Goal: Task Accomplishment & Management: Manage account settings

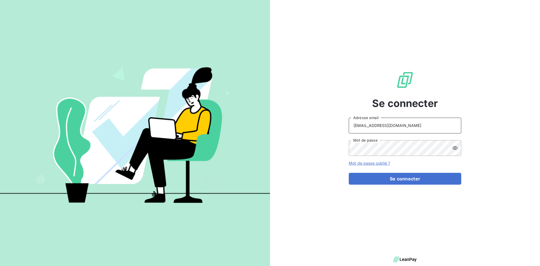
click at [409, 125] on input "[EMAIL_ADDRESS][DOMAIN_NAME]" at bounding box center [405, 126] width 113 height 16
type input "[EMAIL_ADDRESS][DOMAIN_NAME]"
click at [410, 178] on button "Se connecter" at bounding box center [405, 179] width 113 height 12
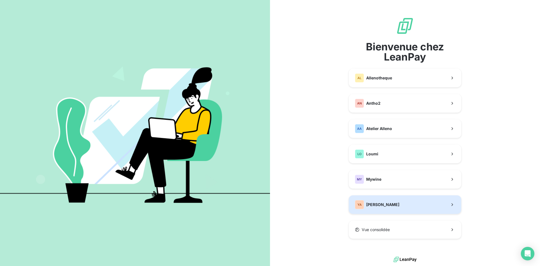
click at [406, 205] on button "YA Yannick Alleno" at bounding box center [405, 204] width 113 height 19
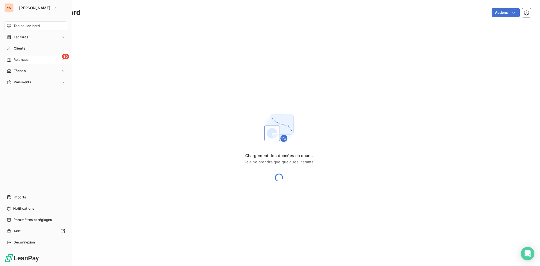
click at [9, 60] on icon at bounding box center [9, 59] width 5 height 5
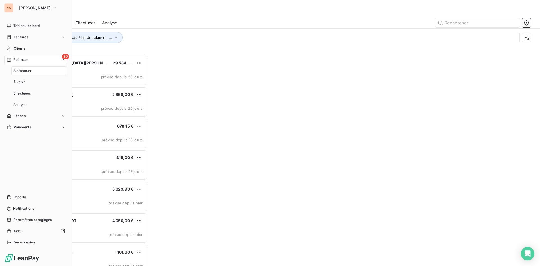
scroll to position [207, 117]
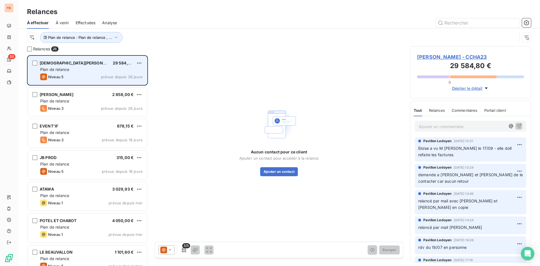
click at [138, 59] on div "CHALOM TRAITEUR 29 584,80 € Plan de relance Niveau 5 prévue depuis 26 jours" at bounding box center [87, 70] width 119 height 29
click at [141, 59] on div "CHALOM TRAITEUR 29 584,80 € Plan de relance Niveau 5 prévue depuis 26 jours" at bounding box center [87, 70] width 119 height 29
click at [140, 61] on html "YA 30 Relances À effectuer À venir Effectuées Analyse Plan de relance : Plan de…" at bounding box center [270, 133] width 540 height 266
click at [107, 85] on div "Passer cette action" at bounding box center [115, 84] width 50 height 9
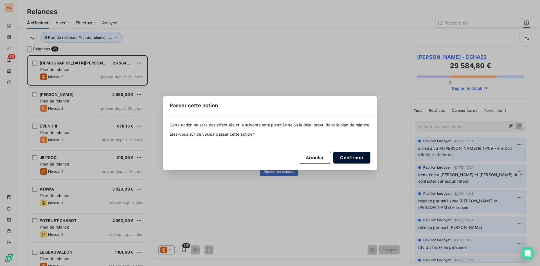
click at [349, 159] on button "Confirmer" at bounding box center [351, 158] width 37 height 12
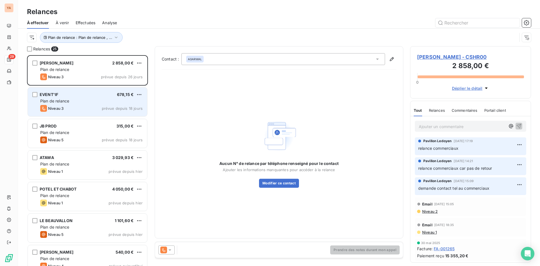
click at [93, 100] on div "Plan de relance" at bounding box center [91, 101] width 102 height 6
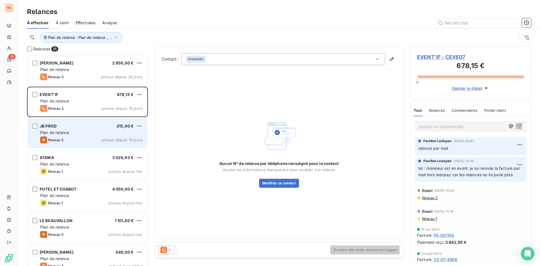
click at [77, 142] on div "Niveau 5 prévue depuis 18 jours" at bounding box center [91, 139] width 102 height 7
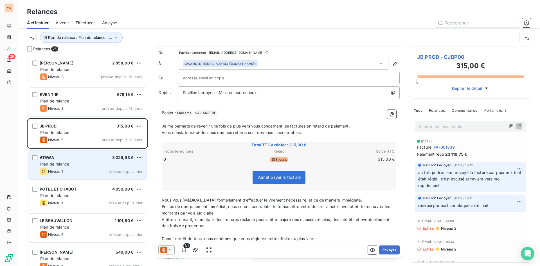
click at [77, 156] on div "ATAWA 3 029,93 €" at bounding box center [91, 157] width 102 height 5
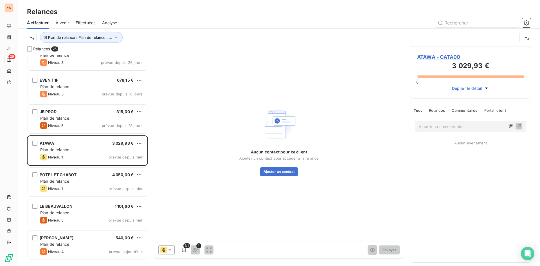
scroll to position [28, 0]
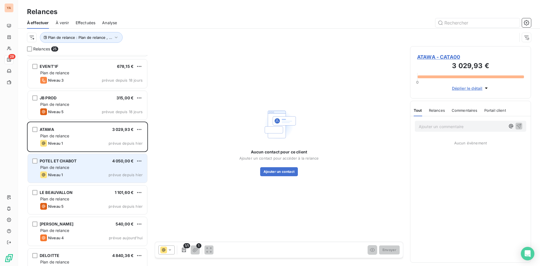
click at [89, 171] on div "POTEL ET CHABOT 4 050,00 € Plan de relance Niveau 1 prévue depuis hier" at bounding box center [87, 168] width 119 height 29
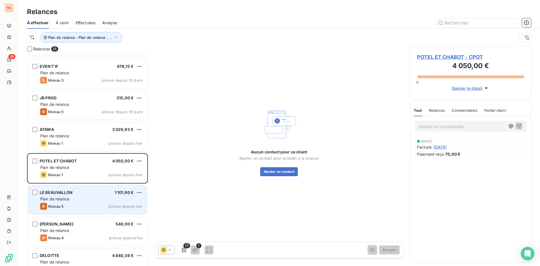
click at [66, 201] on span "Plan de relance" at bounding box center [54, 198] width 29 height 5
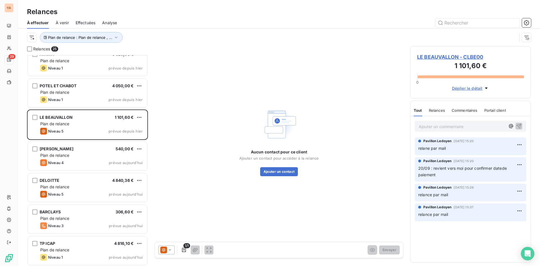
scroll to position [113, 0]
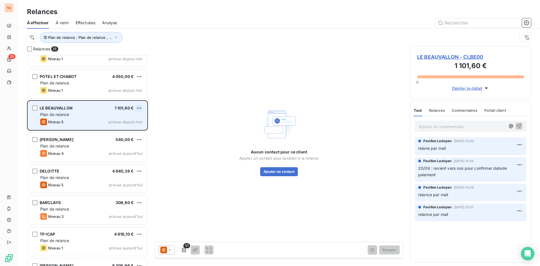
click at [138, 107] on html "YA 29 Relances À effectuer À venir Effectuées Analyse Plan de relance : Plan de…" at bounding box center [270, 133] width 540 height 266
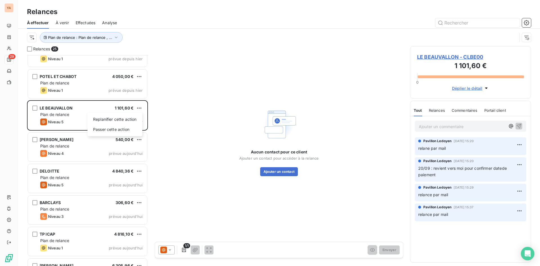
click at [66, 151] on html "YA 29 Relances À effectuer À venir Effectuées Analyse Plan de relance : Plan de…" at bounding box center [270, 133] width 540 height 266
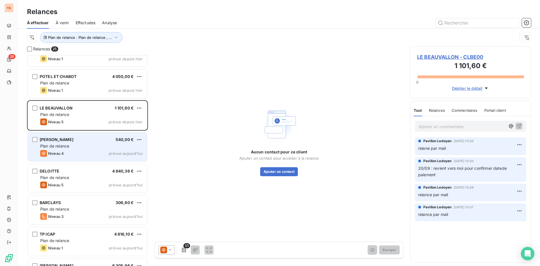
click at [74, 143] on div "Plan de relance" at bounding box center [91, 146] width 102 height 6
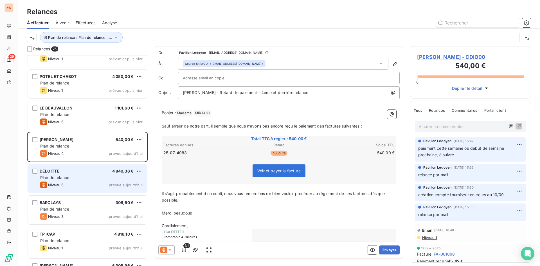
click at [86, 178] on div "Plan de relance" at bounding box center [91, 178] width 102 height 6
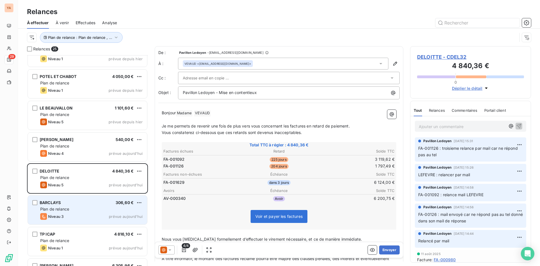
click at [89, 202] on div "BARCLAYS 306,60 €" at bounding box center [91, 202] width 102 height 5
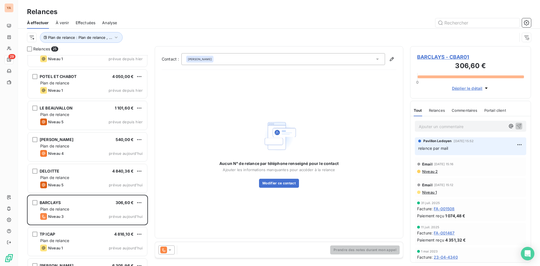
click at [432, 126] on p "Ajouter un commentaire ﻿" at bounding box center [462, 126] width 87 height 7
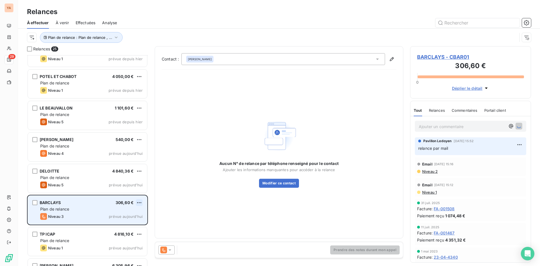
click at [138, 200] on html "YA 29 Relances À effectuer À venir Effectuées Analyse Plan de relance : Plan de…" at bounding box center [270, 133] width 540 height 266
click at [109, 214] on div "Replanifier cette action" at bounding box center [115, 213] width 50 height 9
select select "9"
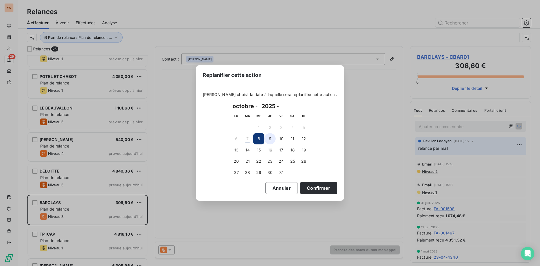
click at [272, 139] on button "9" at bounding box center [269, 138] width 11 height 11
click at [309, 186] on button "Confirmer" at bounding box center [318, 188] width 37 height 12
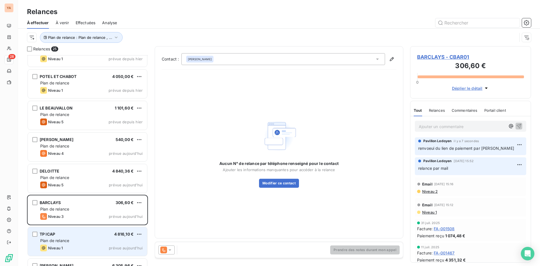
click at [66, 240] on span "Plan de relance" at bounding box center [54, 240] width 29 height 5
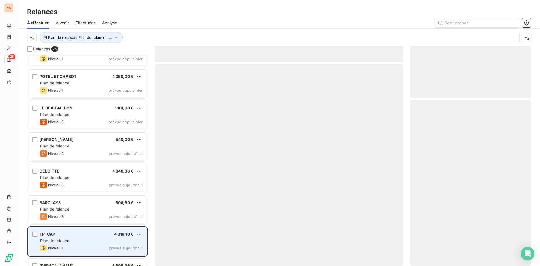
click at [74, 235] on div "TP ICAP 4 816,10 €" at bounding box center [91, 234] width 102 height 5
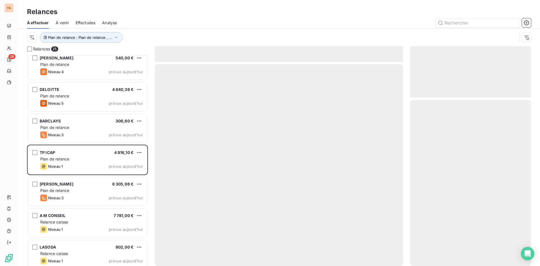
scroll to position [197, 0]
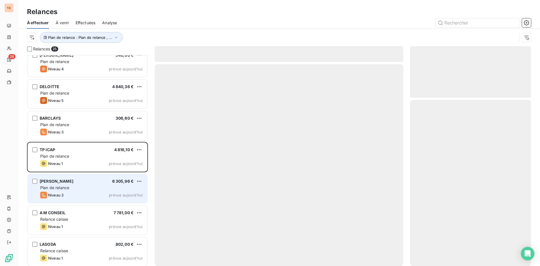
click at [54, 202] on div "MARSH MCLENNAN 6 305,96 € Plan de relance Niveau 3 prévue aujourd’hui" at bounding box center [87, 188] width 119 height 29
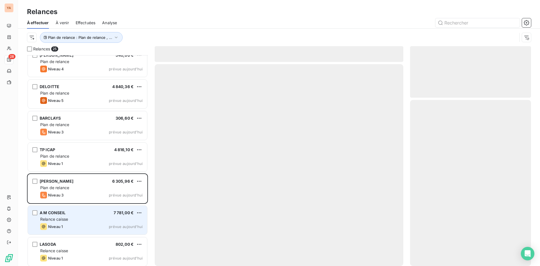
click at [86, 224] on div "Niveau 1 prévue aujourd’hui" at bounding box center [91, 226] width 102 height 7
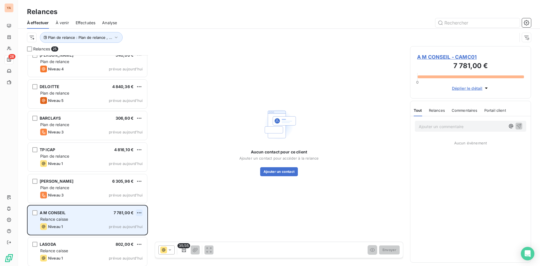
click at [141, 212] on html "YA 28 Relances À effectuer À venir Effectuées Analyse Plan de relance : Plan de…" at bounding box center [270, 133] width 540 height 266
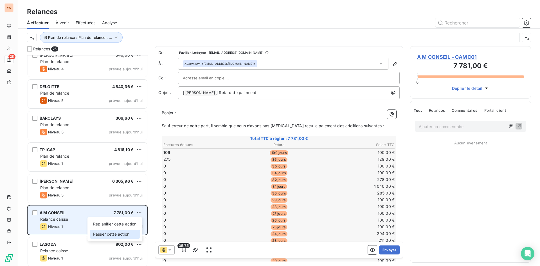
click at [115, 236] on div "Passer cette action" at bounding box center [115, 234] width 50 height 9
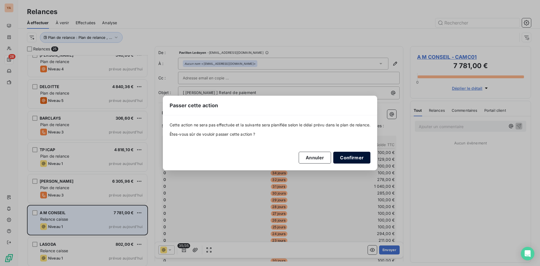
click at [355, 160] on button "Confirmer" at bounding box center [351, 158] width 37 height 12
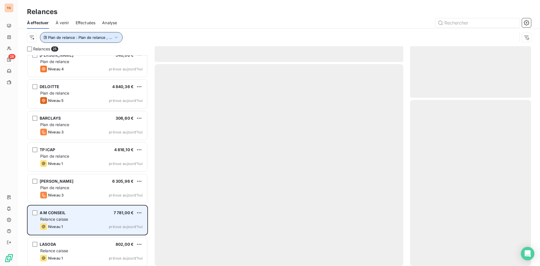
click at [108, 38] on span "Plan de relance : Plan de relance , ..." at bounding box center [80, 37] width 64 height 5
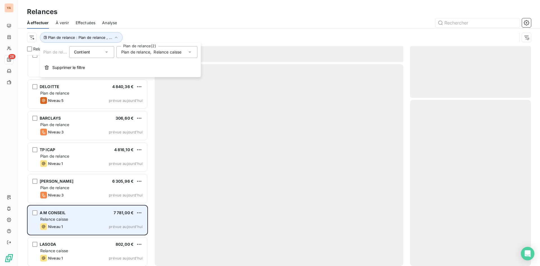
click at [159, 54] on span "Relance caisse" at bounding box center [168, 52] width 28 height 6
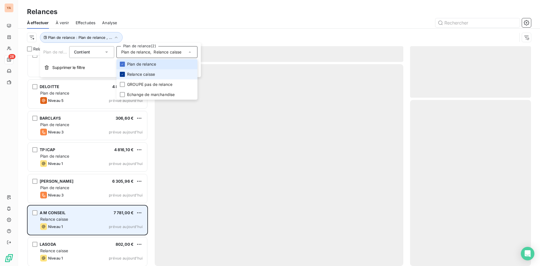
click at [122, 74] on icon at bounding box center [122, 74] width 3 height 3
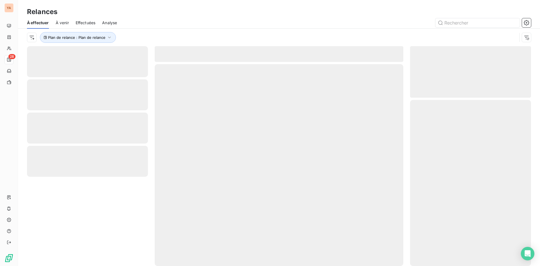
click at [172, 28] on div "À effectuer À venir Effectuées Analyse" at bounding box center [279, 23] width 522 height 12
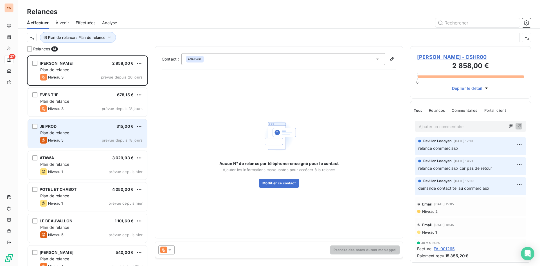
scroll to position [231, 0]
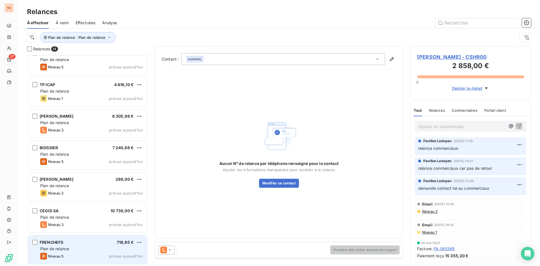
click at [72, 244] on div "FRENCHEFS 718,65 €" at bounding box center [91, 242] width 102 height 5
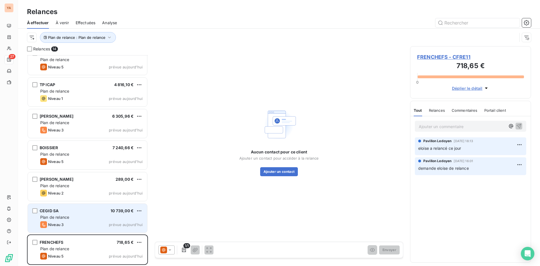
click at [69, 216] on span "Plan de relance" at bounding box center [54, 217] width 29 height 5
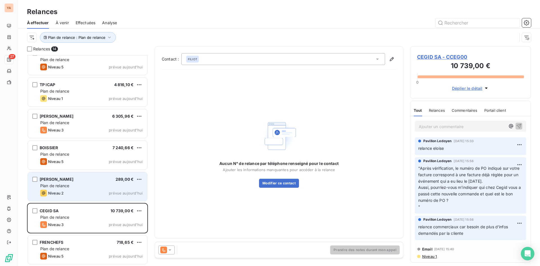
click at [68, 179] on div "M MEYERS 289,00 €" at bounding box center [91, 179] width 102 height 5
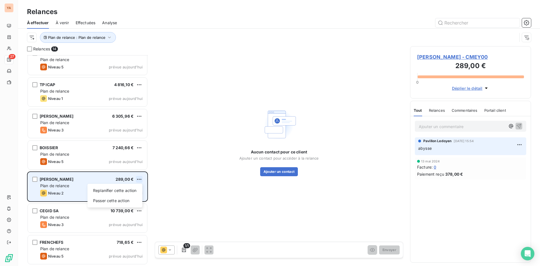
click at [136, 178] on html "YA 27 Relances À effectuer À venir Effectuées Analyse Plan de relance : Plan de…" at bounding box center [270, 133] width 540 height 266
click at [110, 201] on div "Passer cette action" at bounding box center [115, 200] width 50 height 9
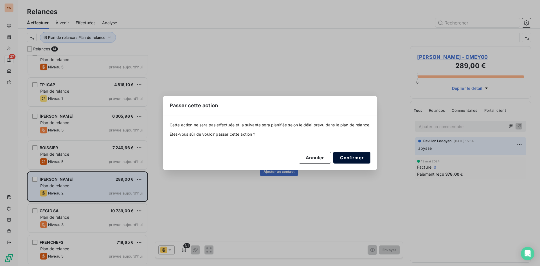
click at [348, 157] on button "Confirmer" at bounding box center [351, 158] width 37 height 12
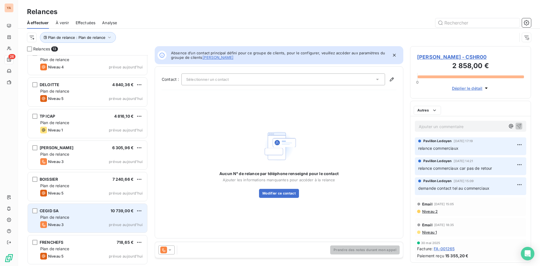
scroll to position [199, 0]
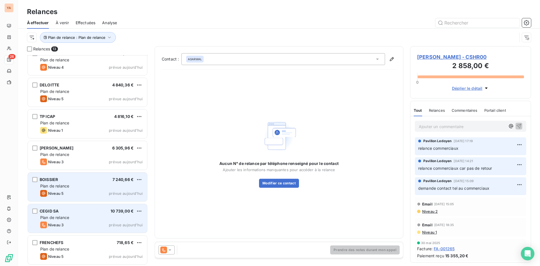
click at [89, 189] on div "Plan de relance" at bounding box center [91, 186] width 102 height 6
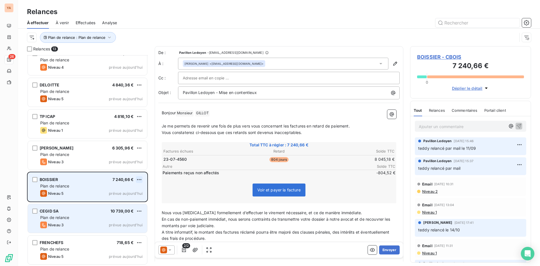
click at [140, 177] on html "YA 26 Relances À effectuer À venir Effectuées Analyse Plan de relance : Plan de…" at bounding box center [270, 133] width 540 height 266
click at [109, 203] on div "Passer cette action" at bounding box center [115, 200] width 50 height 9
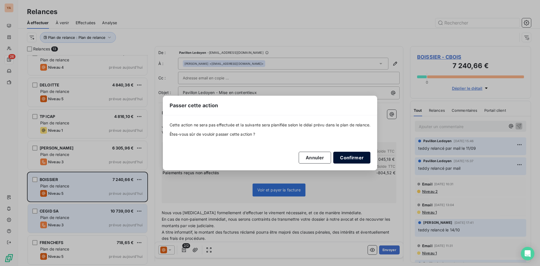
click at [354, 156] on button "Confirmer" at bounding box center [351, 158] width 37 height 12
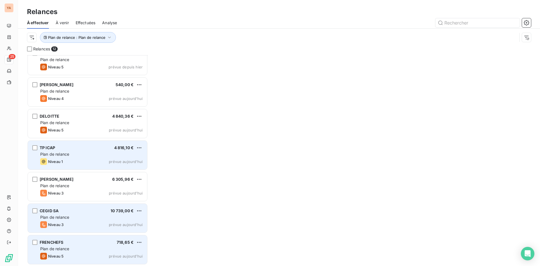
scroll to position [167, 0]
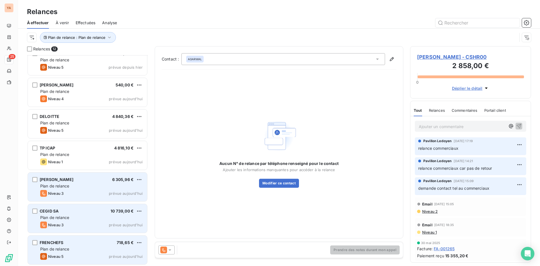
click at [88, 174] on div "MARSH MCLENNAN 6 305,96 € Plan de relance Niveau 3 prévue aujourd’hui" at bounding box center [87, 186] width 119 height 29
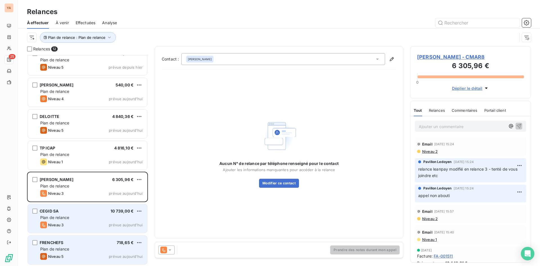
click at [433, 128] on p "Ajouter un commentaire ﻿" at bounding box center [462, 126] width 87 height 7
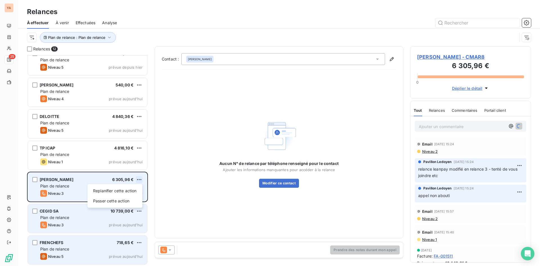
click at [139, 179] on html "YA 25 Relances À effectuer À venir Effectuées Analyse Plan de relance : Plan de…" at bounding box center [270, 133] width 540 height 266
click at [112, 198] on div "Passer cette action" at bounding box center [115, 200] width 50 height 9
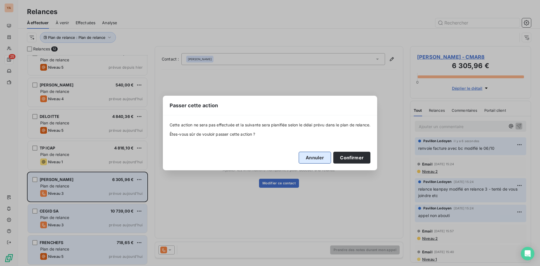
click at [316, 158] on button "Annuler" at bounding box center [315, 158] width 32 height 12
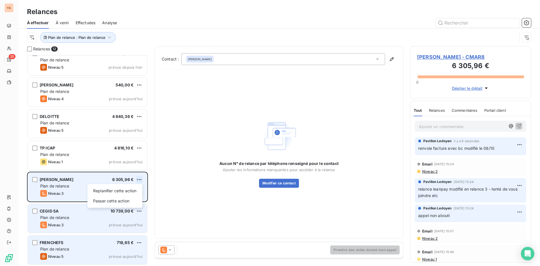
click at [142, 177] on html "YA 25 Relances À effectuer À venir Effectuées Analyse Plan de relance : Plan de…" at bounding box center [270, 133] width 540 height 266
click at [127, 189] on div "Replanifier cette action" at bounding box center [115, 190] width 50 height 9
select select "9"
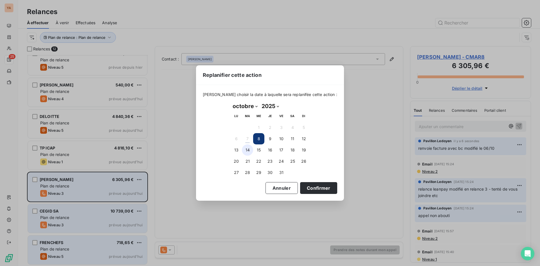
click at [249, 148] on button "14" at bounding box center [247, 149] width 11 height 11
click at [312, 190] on button "Confirmer" at bounding box center [318, 188] width 37 height 12
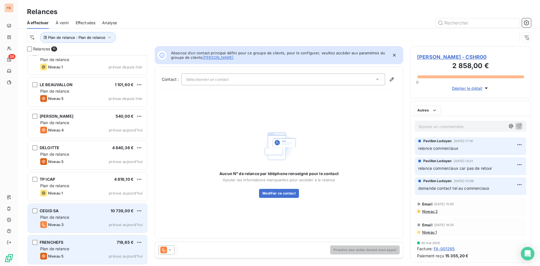
scroll to position [136, 0]
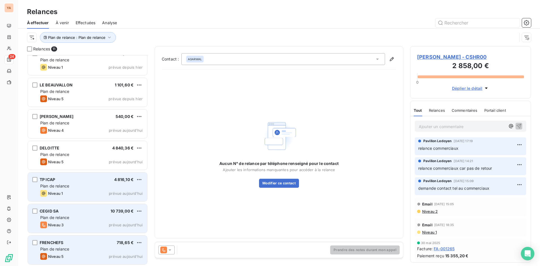
click at [62, 183] on div "Plan de relance" at bounding box center [91, 186] width 102 height 6
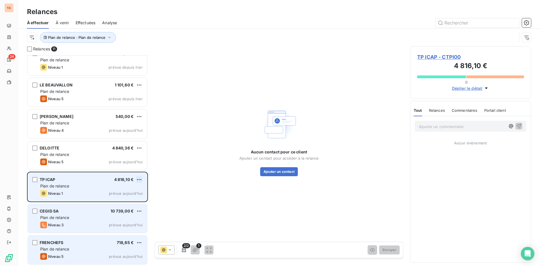
click at [140, 180] on html "YA 24 Relances À effectuer À venir Effectuées Analyse Plan de relance : Plan de…" at bounding box center [270, 133] width 540 height 266
click at [107, 204] on div "Passer cette action" at bounding box center [115, 200] width 50 height 9
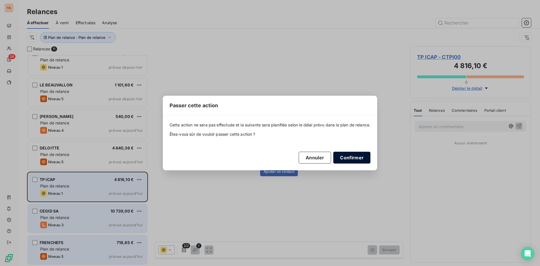
click at [351, 160] on button "Confirmer" at bounding box center [351, 158] width 37 height 12
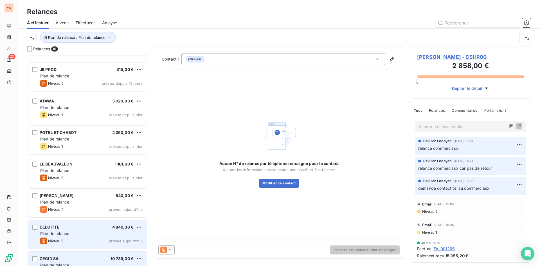
scroll to position [48, 0]
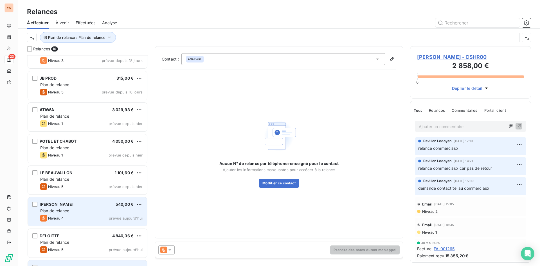
click at [62, 210] on span "Plan de relance" at bounding box center [54, 210] width 29 height 5
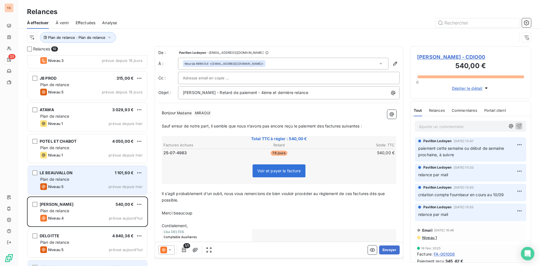
click at [75, 179] on div "Plan de relance" at bounding box center [91, 179] width 102 height 6
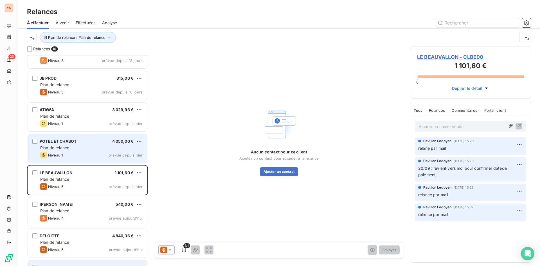
click at [69, 150] on div "Plan de relance" at bounding box center [91, 148] width 102 height 6
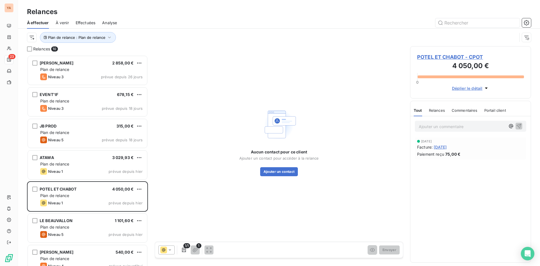
drag, startPoint x: 75, startPoint y: 133, endPoint x: 60, endPoint y: 50, distance: 83.5
click at [60, 50] on div "Relances 10" at bounding box center [87, 49] width 121 height 6
click at [74, 36] on span "Plan de relance : Plan de relance" at bounding box center [76, 37] width 57 height 5
click at [156, 31] on div "Plan de relance : Plan de relance" at bounding box center [279, 37] width 504 height 17
click at [48, 49] on span "Relances" at bounding box center [41, 49] width 17 height 6
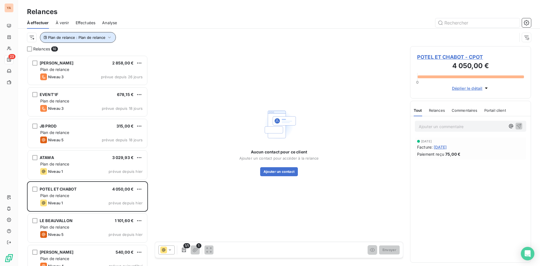
click at [74, 38] on span "Plan de relance : Plan de relance" at bounding box center [76, 37] width 57 height 5
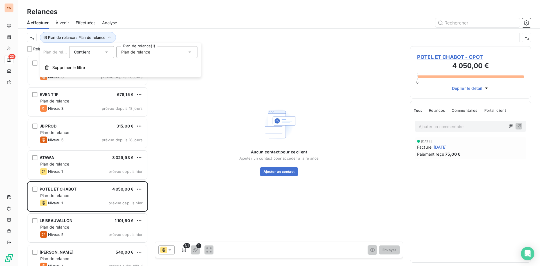
click at [138, 56] on div "Plan de relance" at bounding box center [156, 52] width 81 height 12
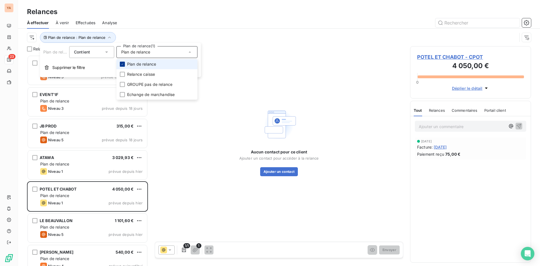
click at [121, 65] on icon at bounding box center [122, 63] width 3 height 3
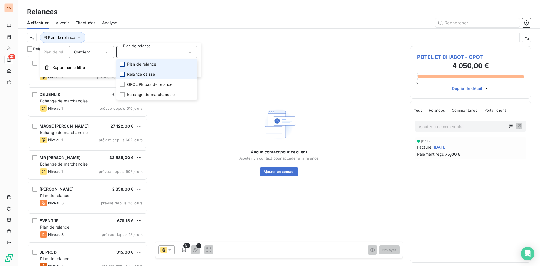
scroll to position [207, 117]
click at [120, 74] on div at bounding box center [122, 74] width 5 height 5
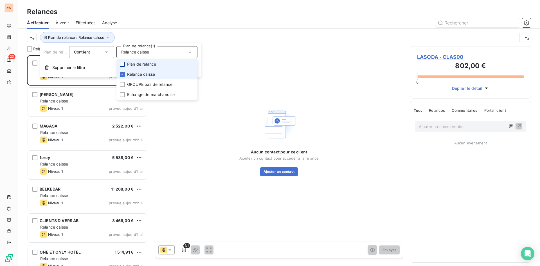
scroll to position [207, 117]
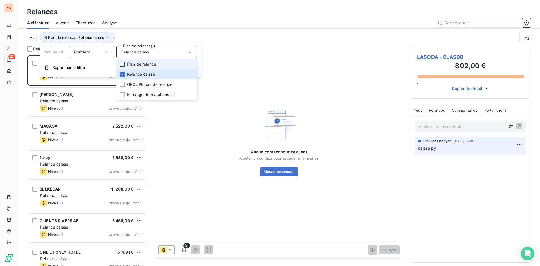
click at [143, 22] on div at bounding box center [327, 22] width 407 height 9
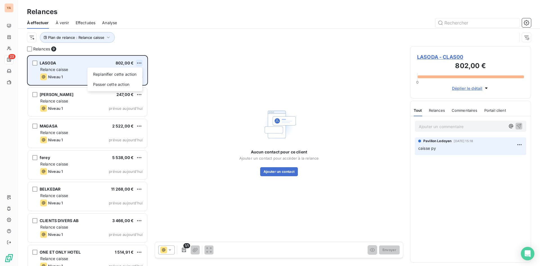
click at [141, 61] on html "YA 23 Relances À effectuer À venir Effectuées Analyse Plan de relance : Relance…" at bounding box center [270, 133] width 540 height 266
click at [114, 76] on div "Replanifier cette action" at bounding box center [115, 74] width 50 height 9
select select "9"
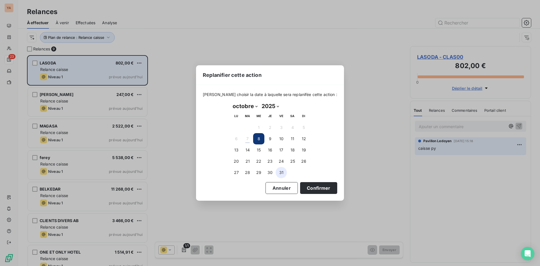
click at [280, 169] on button "31" at bounding box center [281, 172] width 11 height 11
click at [311, 187] on button "Confirmer" at bounding box center [318, 188] width 37 height 12
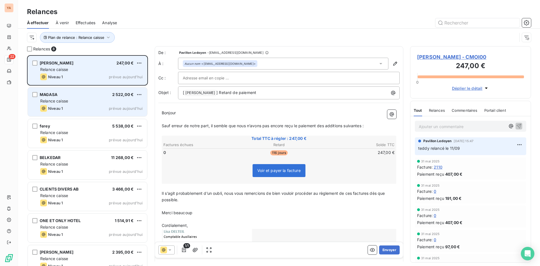
click at [64, 97] on div "MAGASA 2 522,00 €" at bounding box center [91, 94] width 102 height 5
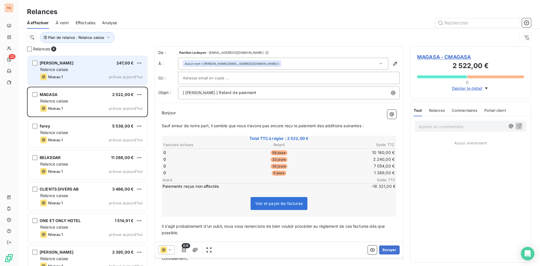
click at [138, 92] on html "YA 22 Relances À effectuer À venir Effectuées Analyse Plan de relance : Relance…" at bounding box center [270, 133] width 540 height 266
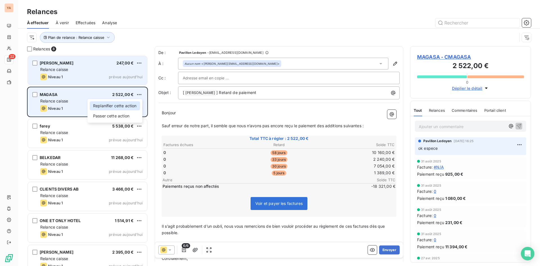
click at [112, 106] on div "Replanifier cette action" at bounding box center [115, 105] width 50 height 9
select select "9"
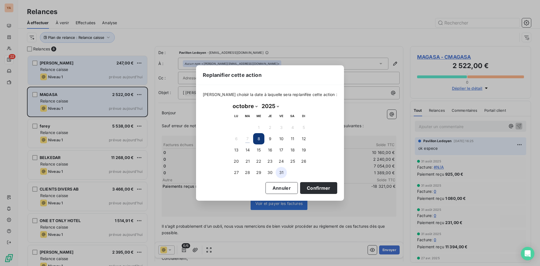
click at [282, 175] on button "31" at bounding box center [281, 172] width 11 height 11
click at [308, 189] on button "Confirmer" at bounding box center [318, 188] width 37 height 12
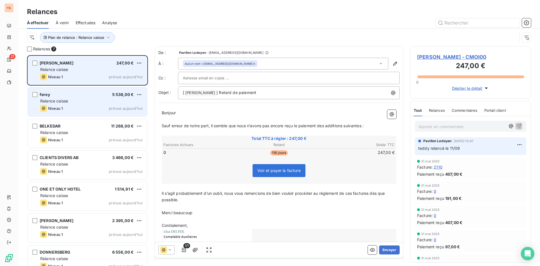
click at [68, 87] on div "ferey 5 538,00 € Relance caisse Niveau 1 prévue [DATE]" at bounding box center [87, 103] width 121 height 32
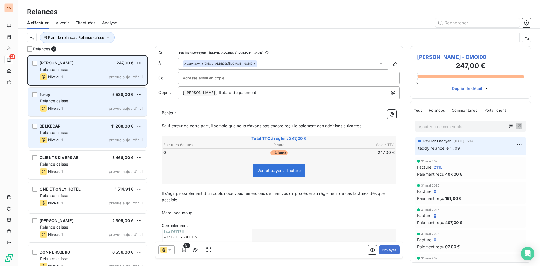
click at [68, 127] on div "BELKEDAR 11 268,00 €" at bounding box center [91, 126] width 102 height 5
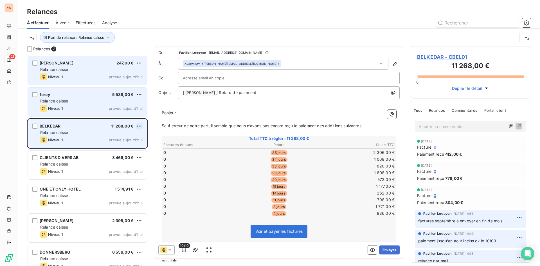
click at [138, 126] on html "YA 21 Relances À effectuer À venir Effectuées Analyse Plan de relance : Relance…" at bounding box center [270, 133] width 540 height 266
click at [120, 138] on div "Replanifier cette action" at bounding box center [115, 137] width 50 height 9
select select "9"
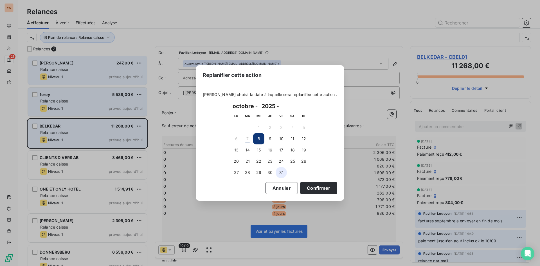
click at [282, 170] on button "31" at bounding box center [281, 172] width 11 height 11
click at [307, 189] on button "Confirmer" at bounding box center [318, 188] width 37 height 12
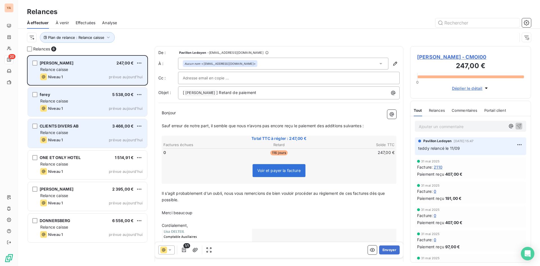
click at [72, 131] on div "Relance caisse" at bounding box center [91, 133] width 102 height 6
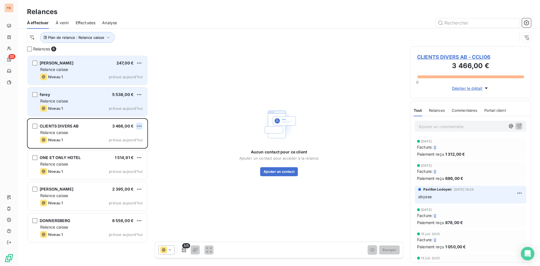
click at [140, 127] on html "YA 20 Relances À effectuer À venir Effectuées Analyse Plan de relance : Relance…" at bounding box center [270, 133] width 540 height 266
click at [114, 146] on div "Passer cette action" at bounding box center [115, 147] width 50 height 9
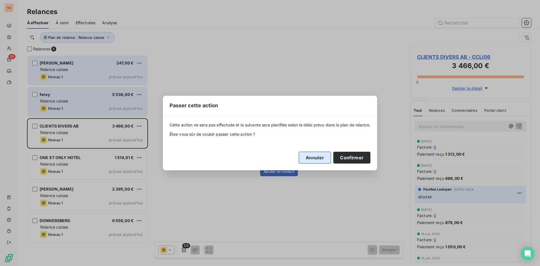
click at [319, 159] on button "Annuler" at bounding box center [315, 158] width 32 height 12
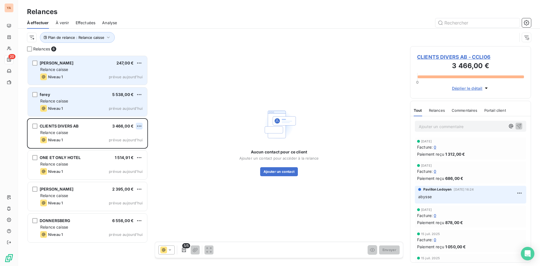
click at [140, 125] on html "YA 20 Relances À effectuer À venir Effectuées Analyse Plan de relance : Relance…" at bounding box center [270, 133] width 540 height 266
click at [126, 136] on div "Replanifier cette action" at bounding box center [115, 137] width 50 height 9
select select "9"
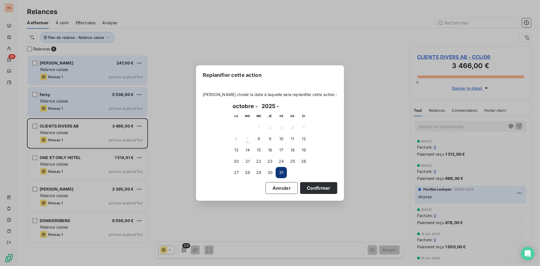
click at [282, 172] on button "31" at bounding box center [281, 172] width 11 height 11
click at [278, 172] on button "31" at bounding box center [281, 172] width 11 height 11
drag, startPoint x: 310, startPoint y: 186, endPoint x: 295, endPoint y: 187, distance: 15.2
click at [310, 187] on button "Confirmer" at bounding box center [318, 188] width 37 height 12
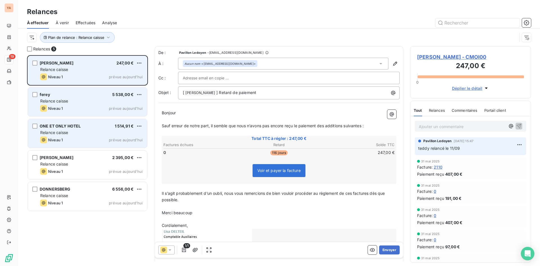
click at [82, 133] on div "Relance caisse" at bounding box center [91, 133] width 102 height 6
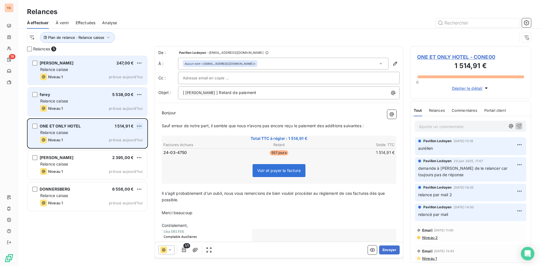
click at [139, 126] on html "YA 19 Relances À effectuer À venir Effectuées Analyse Plan de relance : Relance…" at bounding box center [270, 133] width 540 height 266
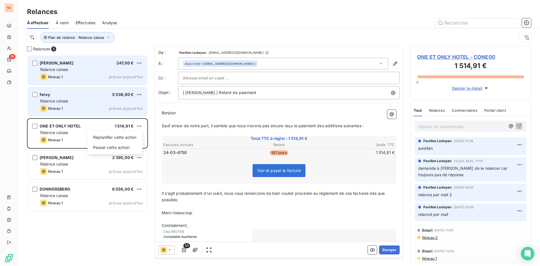
click at [55, 167] on html "YA 19 Relances À effectuer À venir Effectuées Analyse Plan de relance : Relance…" at bounding box center [270, 133] width 540 height 266
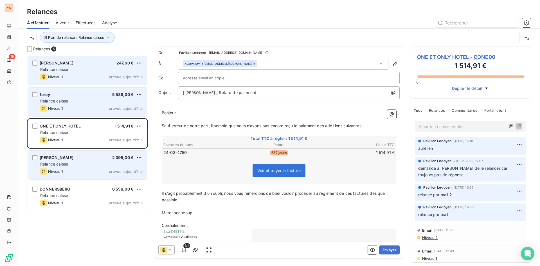
drag, startPoint x: 74, startPoint y: 161, endPoint x: 114, endPoint y: 158, distance: 40.4
click at [74, 161] on div "Relance caisse" at bounding box center [91, 164] width 102 height 6
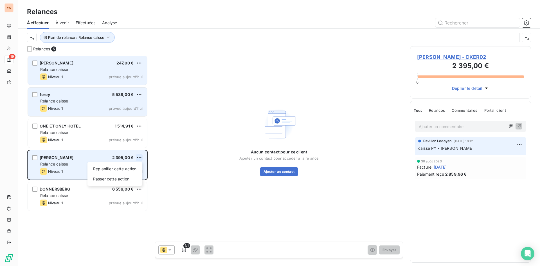
click at [137, 158] on html "YA 19 Relances À effectuer À venir Effectuées Analyse Plan de relance : Relance…" at bounding box center [270, 133] width 540 height 266
click at [109, 171] on div "Replanifier cette action" at bounding box center [115, 168] width 50 height 9
select select "9"
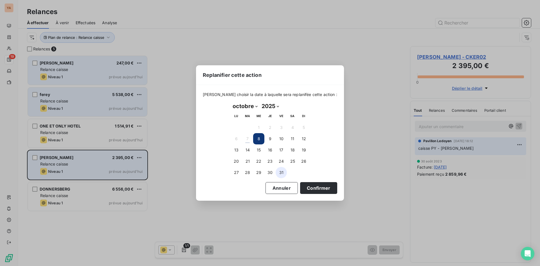
click at [279, 172] on button "31" at bounding box center [281, 172] width 11 height 11
click at [313, 190] on button "Confirmer" at bounding box center [318, 188] width 37 height 12
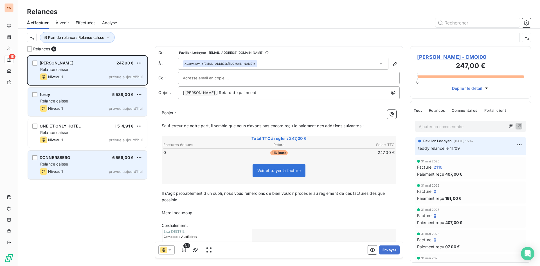
click at [87, 156] on div "DONNERSBERG 6 556,00 €" at bounding box center [91, 157] width 102 height 5
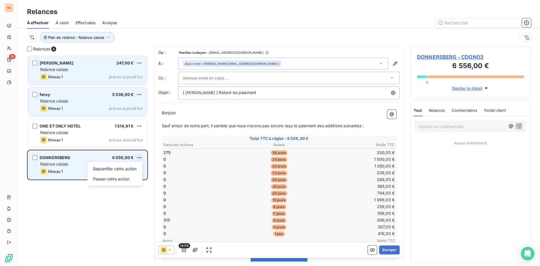
click at [138, 156] on html "YA 18 Relances À effectuer À venir Effectuées Analyse Plan de relance : Relance…" at bounding box center [270, 133] width 540 height 266
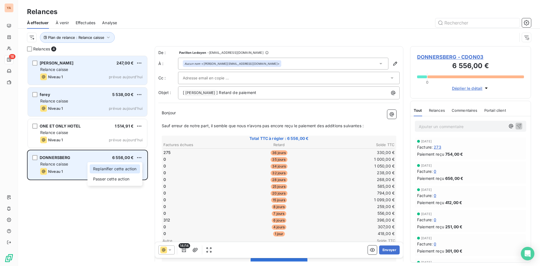
click at [105, 168] on div "Replanifier cette action" at bounding box center [115, 168] width 50 height 9
select select "9"
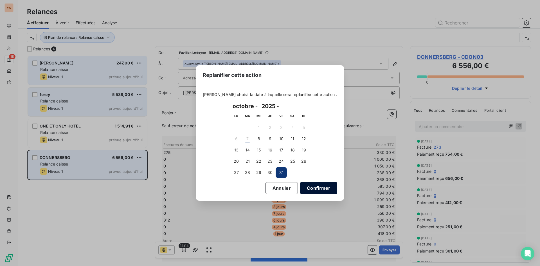
click at [308, 190] on button "Confirmer" at bounding box center [318, 188] width 37 height 12
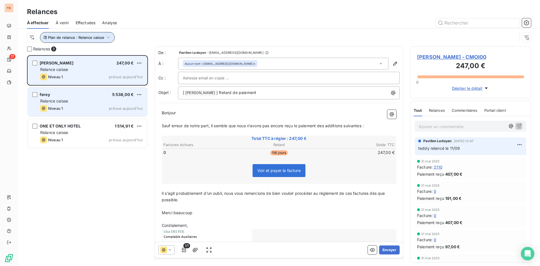
click at [68, 37] on span "Plan de relance : Relance caisse" at bounding box center [76, 37] width 56 height 5
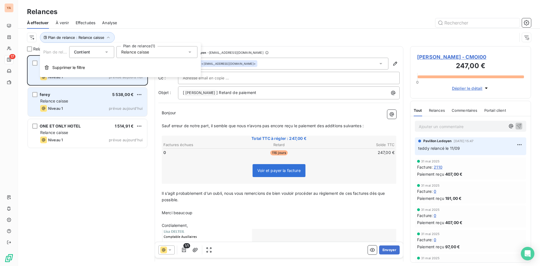
click at [142, 56] on div "Relance caisse" at bounding box center [156, 52] width 81 height 12
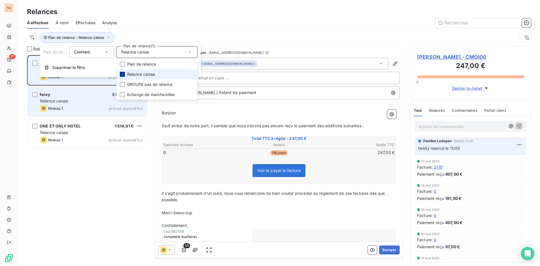
click at [125, 73] on div at bounding box center [122, 74] width 5 height 5
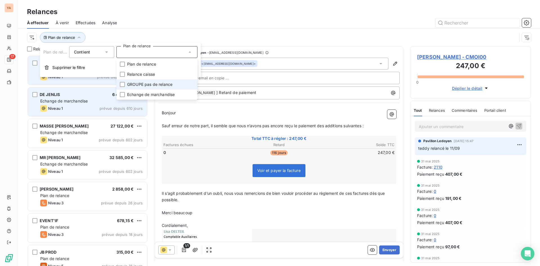
click at [135, 84] on span "GROUPE pas de relance" at bounding box center [149, 85] width 45 height 6
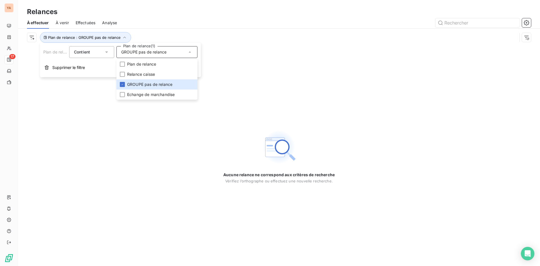
click at [155, 31] on div "Plan de relance : GROUPE pas de relance" at bounding box center [279, 37] width 504 height 17
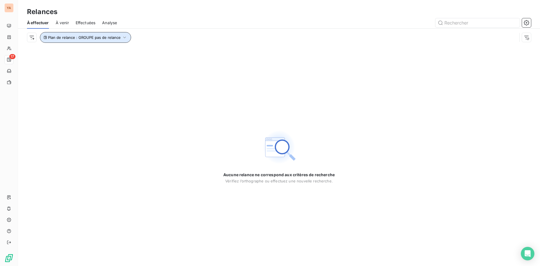
click at [105, 39] on span "Plan de relance : GROUPE pas de relance" at bounding box center [84, 37] width 73 height 5
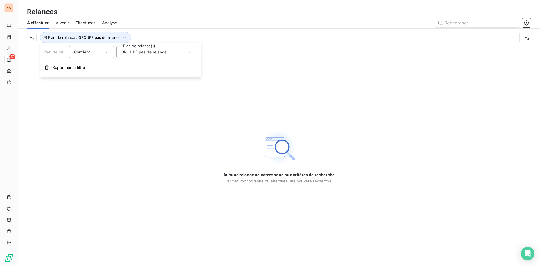
click at [137, 52] on span "GROUPE pas de relance" at bounding box center [143, 52] width 45 height 6
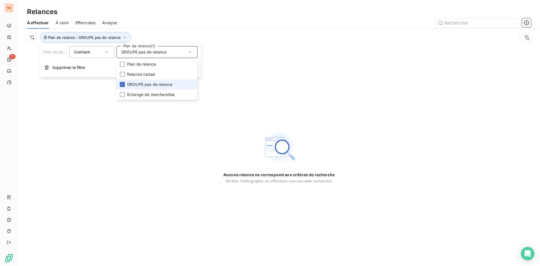
click at [127, 85] on li "GROUPE pas de relance" at bounding box center [156, 84] width 81 height 10
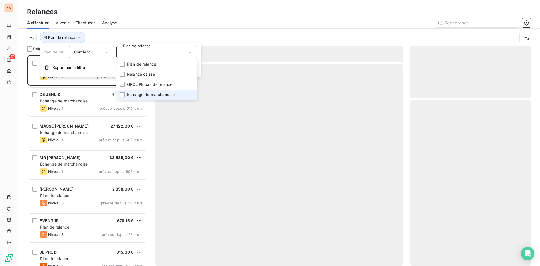
scroll to position [207, 117]
click at [130, 96] on span "Echange de marchandise" at bounding box center [151, 95] width 48 height 6
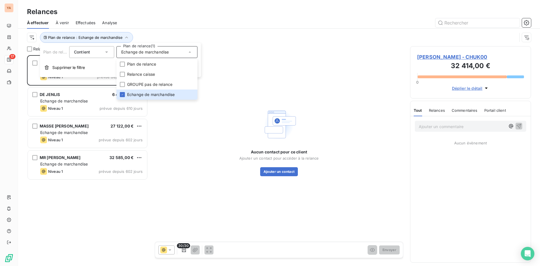
click at [157, 31] on div "Plan de relance : Echange de marchandise" at bounding box center [279, 37] width 504 height 17
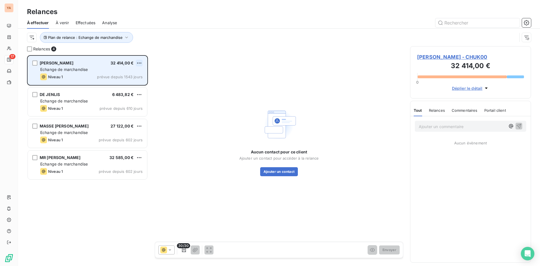
click at [138, 62] on html "YA 17 Relances À effectuer À venir Effectuées Analyse Plan de relance : Echange…" at bounding box center [270, 133] width 540 height 266
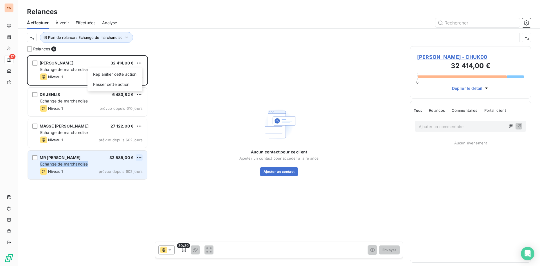
click at [137, 160] on html "YA 17 Relances À effectuer À venir Effectuées Analyse Plan de relance : Echange…" at bounding box center [270, 133] width 540 height 266
click at [139, 156] on html "YA 17 Relances À effectuer À venir Effectuées Analyse Plan de relance : Echange…" at bounding box center [270, 133] width 540 height 266
click at [112, 168] on div "Replanifier cette action" at bounding box center [115, 168] width 50 height 9
select select "9"
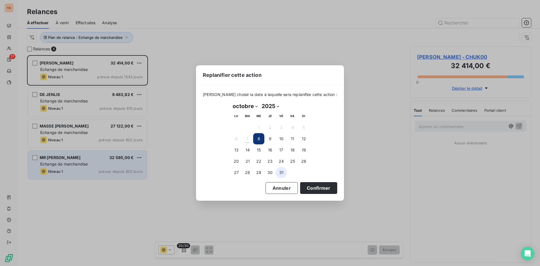
click at [280, 172] on button "31" at bounding box center [281, 172] width 11 height 11
click at [329, 192] on div "[PERSON_NAME] choisir la date à laquelle sera replanifée cette action : [DATE] …" at bounding box center [270, 142] width 148 height 115
click at [320, 188] on button "Confirmer" at bounding box center [318, 188] width 37 height 12
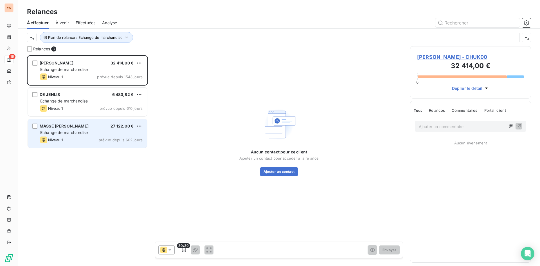
click at [91, 130] on div "Echange de marchandise" at bounding box center [91, 133] width 102 height 6
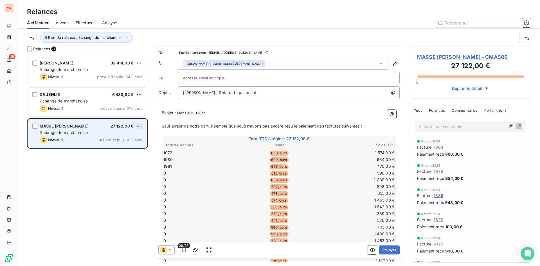
click at [137, 125] on html "YA 16 Relances À effectuer À venir Effectuées Analyse Plan de relance : Echange…" at bounding box center [270, 133] width 540 height 266
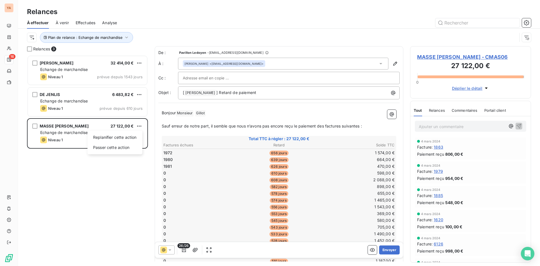
click at [79, 102] on html "YA 16 Relances À effectuer À venir Effectuées Analyse Plan de relance : Echange…" at bounding box center [270, 133] width 540 height 266
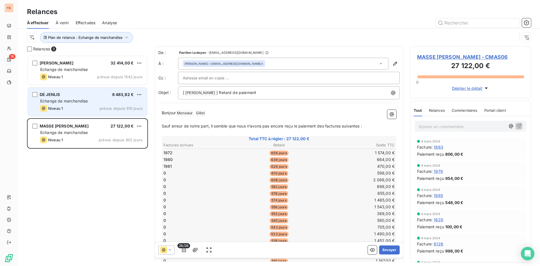
click at [95, 95] on div "DE JENLIS 6 483,82 €" at bounding box center [91, 94] width 102 height 5
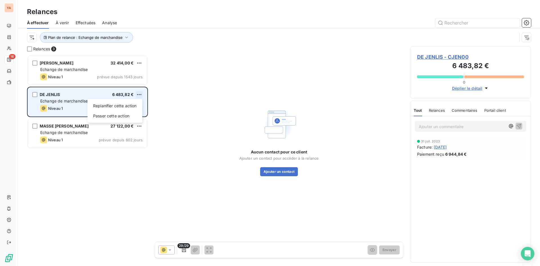
click at [140, 93] on html "YA 16 Relances À effectuer À venir Effectuées Analyse Plan de relance : Echange…" at bounding box center [270, 133] width 540 height 266
click at [113, 106] on div "Replanifier cette action" at bounding box center [115, 105] width 50 height 9
select select "9"
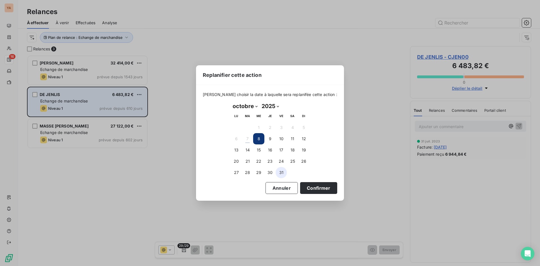
click at [278, 172] on button "31" at bounding box center [281, 172] width 11 height 11
click at [314, 188] on button "Confirmer" at bounding box center [318, 188] width 37 height 12
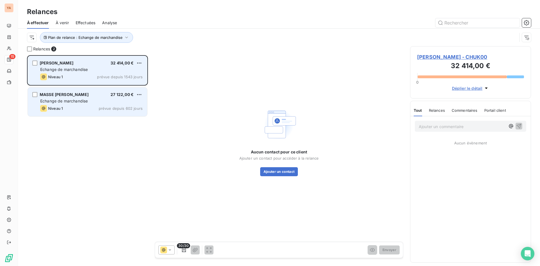
drag, startPoint x: 68, startPoint y: 68, endPoint x: 133, endPoint y: 67, distance: 65.0
click at [69, 68] on span "Echange de marchandise" at bounding box center [64, 69] width 48 height 5
click at [139, 63] on html "YA 15 Relances À effectuer À venir Effectuées Analyse Plan de relance : Echange…" at bounding box center [270, 133] width 540 height 266
click at [115, 85] on div "Passer cette action" at bounding box center [115, 84] width 50 height 9
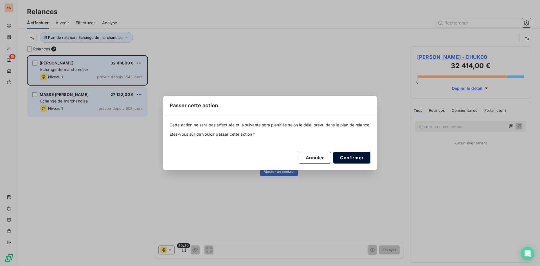
click at [360, 158] on button "Confirmer" at bounding box center [351, 158] width 37 height 12
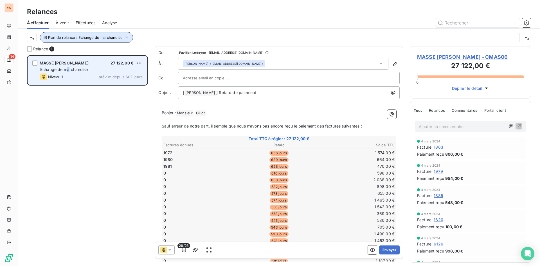
click at [77, 37] on span "Plan de relance : Echange de marchandise" at bounding box center [85, 37] width 75 height 5
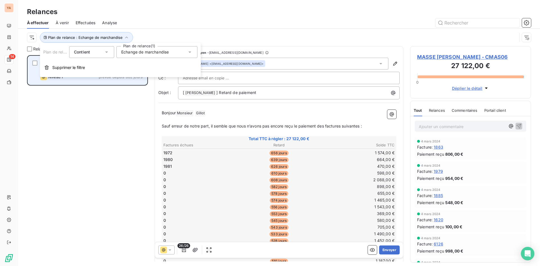
click at [159, 56] on div "Echange de marchandise" at bounding box center [156, 52] width 81 height 12
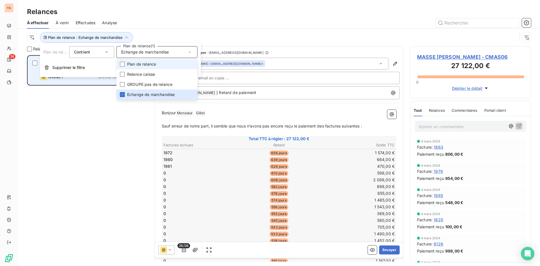
click at [125, 67] on li "Plan de relance" at bounding box center [156, 64] width 81 height 10
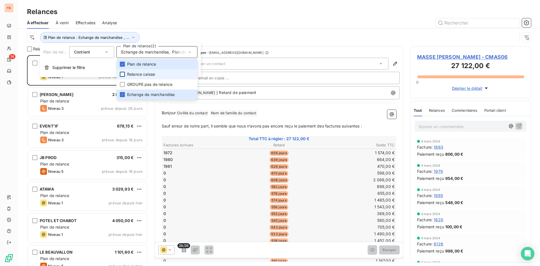
scroll to position [207, 117]
click at [123, 76] on div at bounding box center [122, 74] width 5 height 5
click at [179, 30] on div "Plan de relance : Echange de marchandise , ..." at bounding box center [279, 37] width 504 height 17
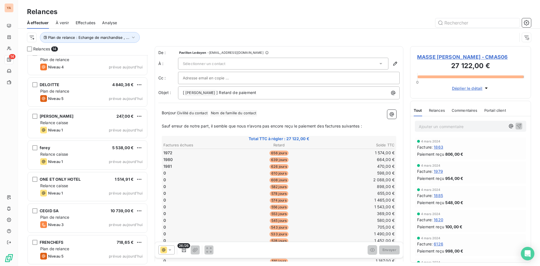
scroll to position [0, 0]
